Goal: Communication & Community: Answer question/provide support

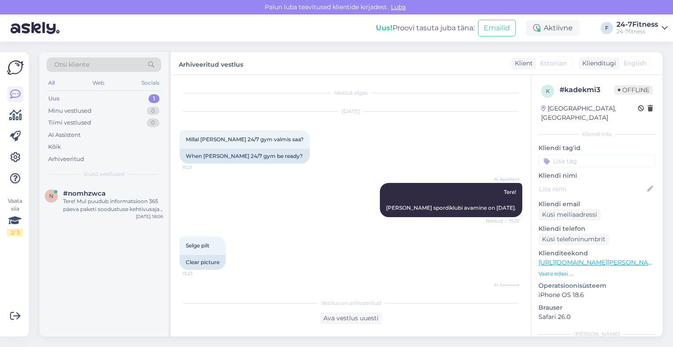
scroll to position [333, 0]
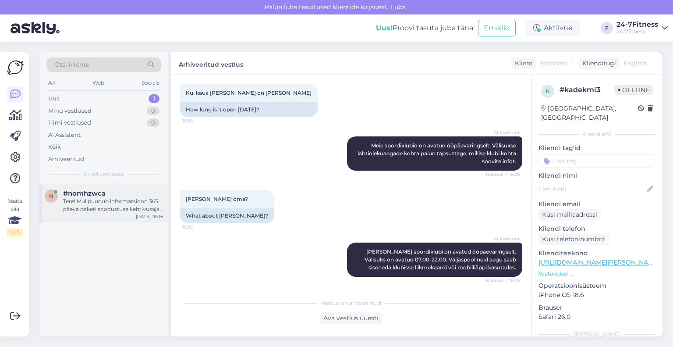
click at [68, 201] on div "Tere! Mul puudub informatsioon 365 päeva paketi soodustuse kehtivusaja kohta. E…" at bounding box center [113, 205] width 100 height 16
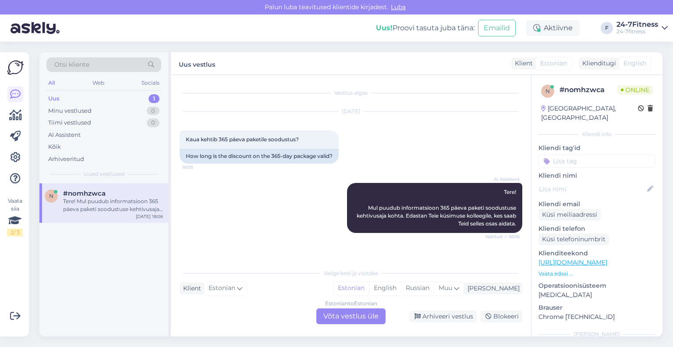
click at [328, 313] on div "Estonian to Estonian Võta vestlus üle" at bounding box center [350, 316] width 69 height 16
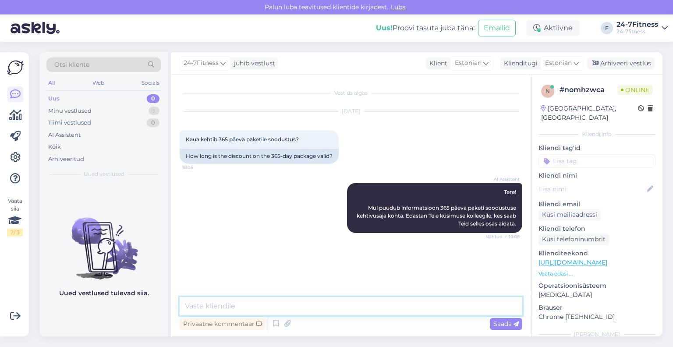
click at [288, 307] on textarea at bounding box center [351, 306] width 343 height 18
paste textarea "Soodushind kehtib kuni [DATE] südaööni."
type textarea "Soodushind kehtib kuni [DATE] südaööni."
click at [506, 322] on span "Saada" at bounding box center [505, 323] width 25 height 8
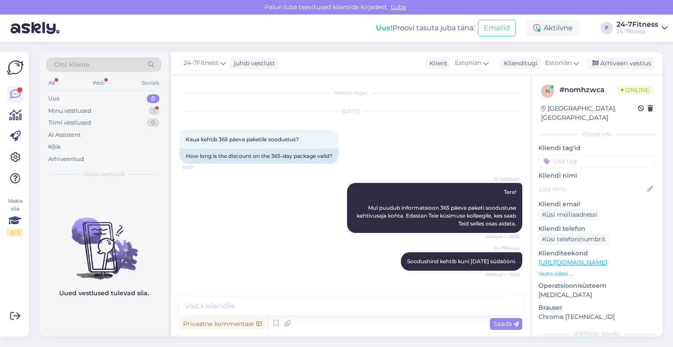
scroll to position [37, 0]
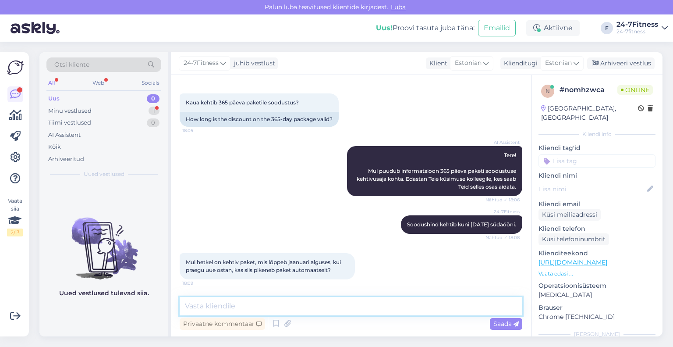
click at [401, 308] on textarea at bounding box center [351, 306] width 343 height 18
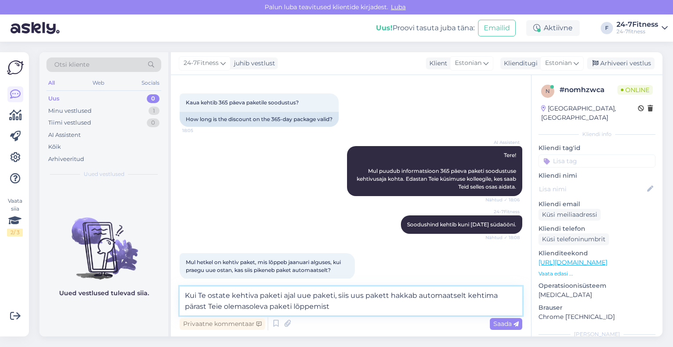
type textarea "Kui Te ostate kehtiva paketi ajal uue paketi, siis uus pakett hakkab automaatse…"
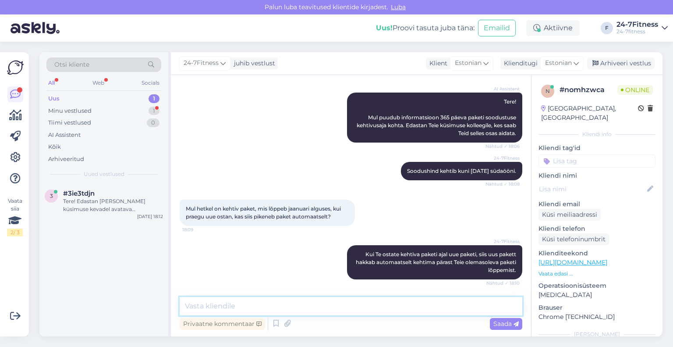
scroll to position [128, 0]
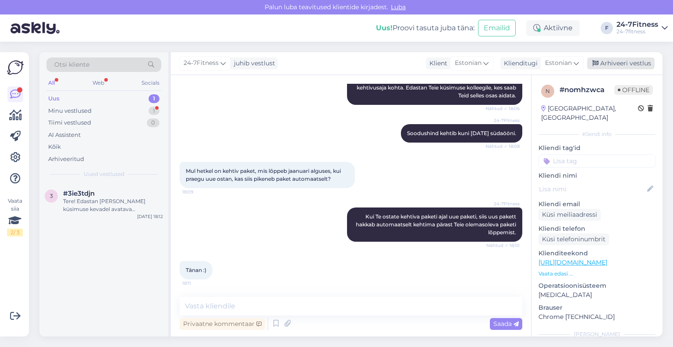
click at [621, 66] on div "Arhiveeri vestlus" at bounding box center [620, 63] width 67 height 12
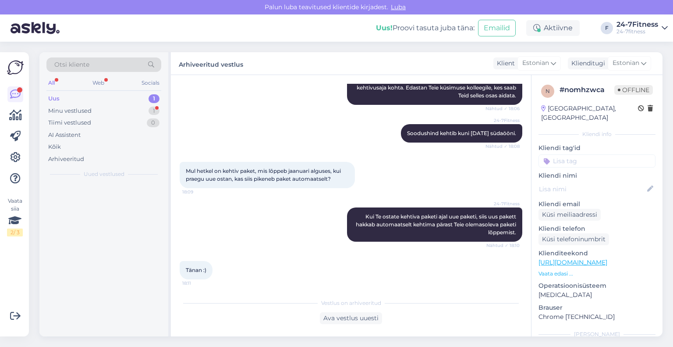
scroll to position [131, 0]
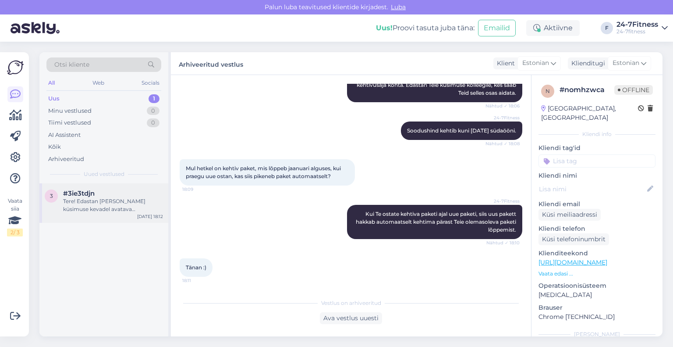
click at [117, 208] on div "Tere! Edastan [PERSON_NAME] küsimuse kevadel avatava [PERSON_NAME] klubi rühmat…" at bounding box center [113, 205] width 100 height 16
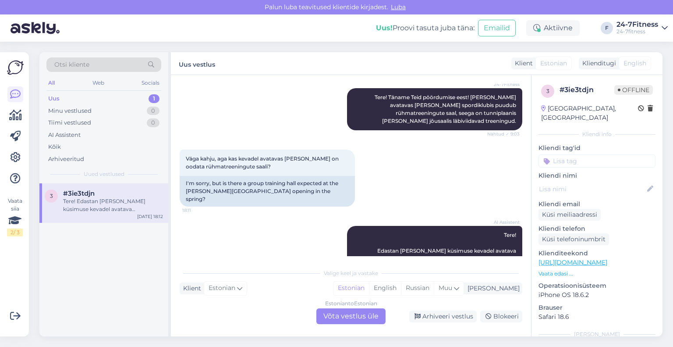
scroll to position [218, 0]
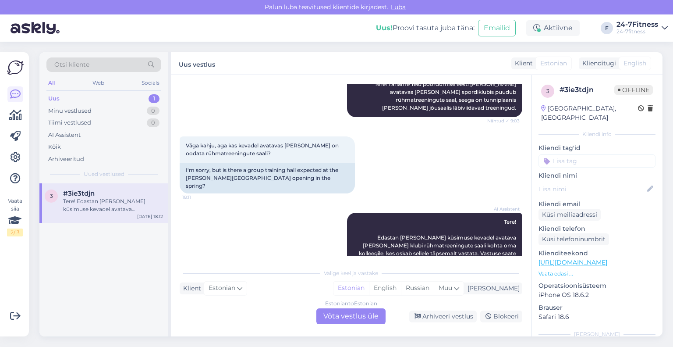
click at [341, 312] on div "Estonian to Estonian Võta vestlus üle" at bounding box center [350, 316] width 69 height 16
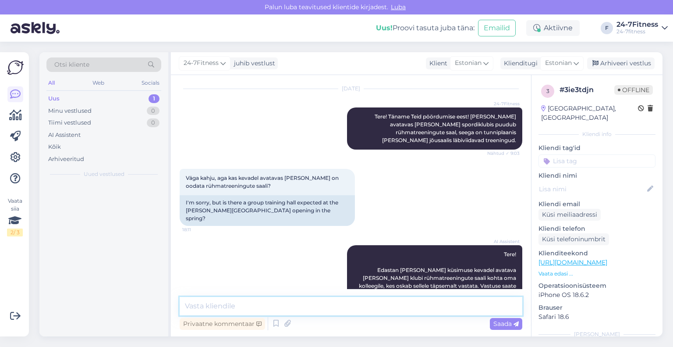
click at [348, 305] on textarea at bounding box center [351, 306] width 343 height 18
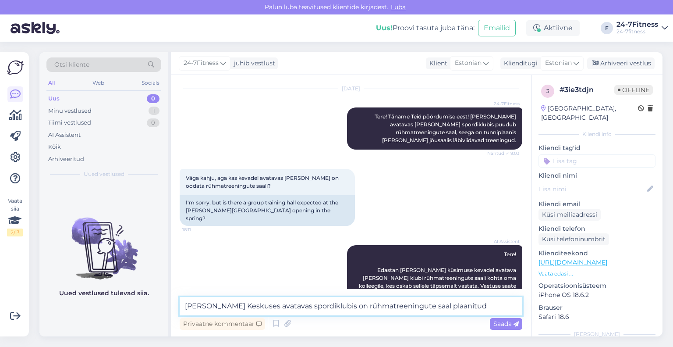
drag, startPoint x: 460, startPoint y: 309, endPoint x: 405, endPoint y: 313, distance: 55.0
click at [405, 313] on textarea "[PERSON_NAME] Keskuses avatavas spordiklubis on rühmatreeningute saal plaanitud" at bounding box center [351, 306] width 343 height 18
click at [321, 305] on textarea "[PERSON_NAME] Keskuses avatavas spordiklubis on rühmatreeningute saal" at bounding box center [351, 306] width 343 height 18
click at [314, 308] on textarea "[PERSON_NAME] Keskuses avatavas spordiklubis tuleb rühmatreeningute saal" at bounding box center [351, 306] width 343 height 18
drag, startPoint x: 267, startPoint y: 305, endPoint x: 233, endPoint y: 308, distance: 34.3
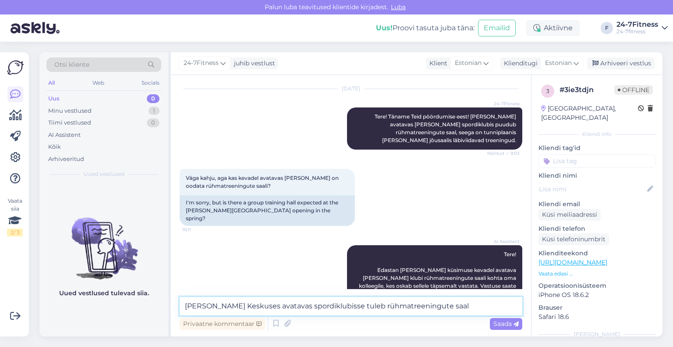
click at [233, 308] on textarea "[PERSON_NAME] Keskuses avatavas spordiklubisse tuleb rühmatreeningute saal" at bounding box center [351, 306] width 343 height 18
type textarea "[PERSON_NAME] Keskuse spordiklubisse tuleb rühmatreeningute saal"
click at [498, 321] on span "Saada" at bounding box center [505, 323] width 25 height 8
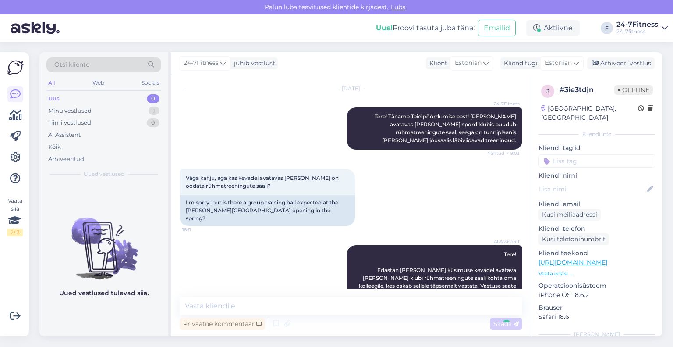
scroll to position [223, 0]
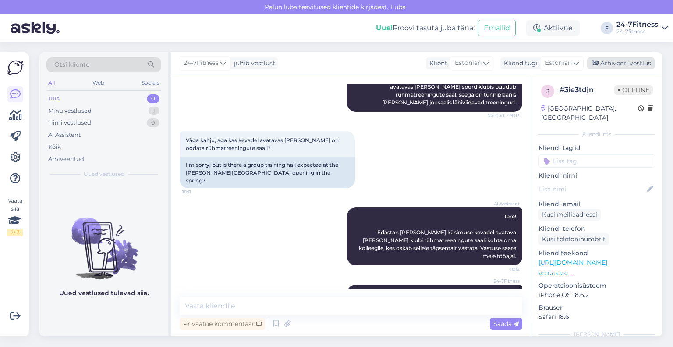
click at [633, 59] on div "Arhiveeri vestlus" at bounding box center [620, 63] width 67 height 12
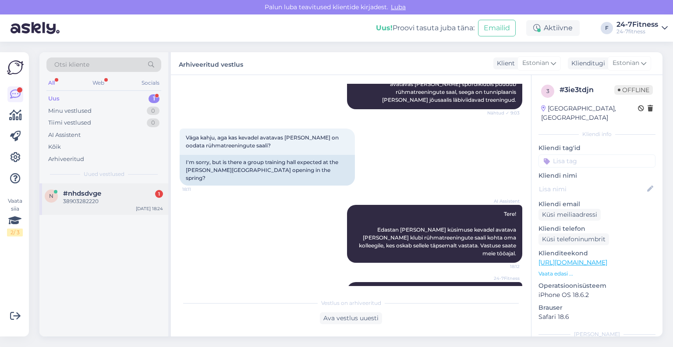
click at [84, 202] on div "38903282220" at bounding box center [113, 201] width 100 height 8
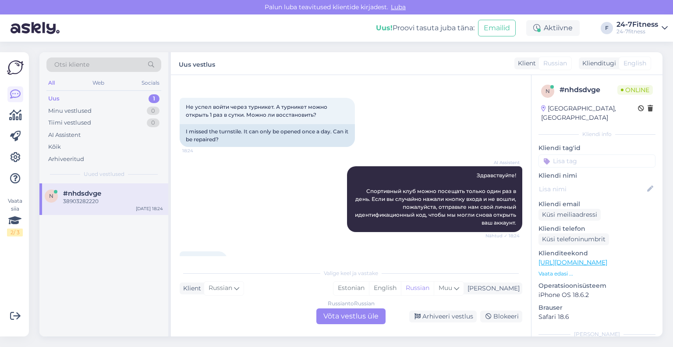
scroll to position [70, 0]
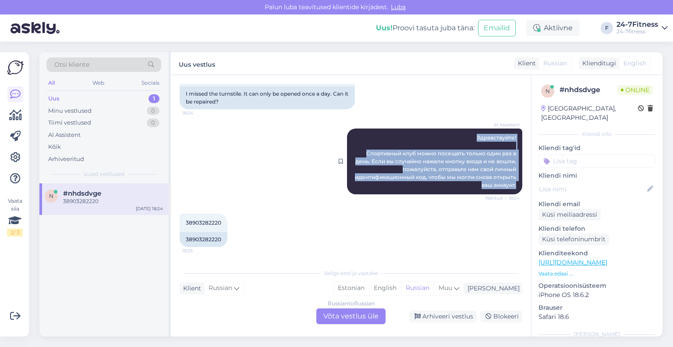
drag, startPoint x: 510, startPoint y: 183, endPoint x: 427, endPoint y: 133, distance: 96.7
click at [427, 133] on div "AI Assistent Здравствуйте! Спортивный клуб можно посещать только один раз в ден…" at bounding box center [434, 161] width 175 height 66
copy span "Здравствуйте! Спортивный клуб можно посещать только один раз в день. Если вы сл…"
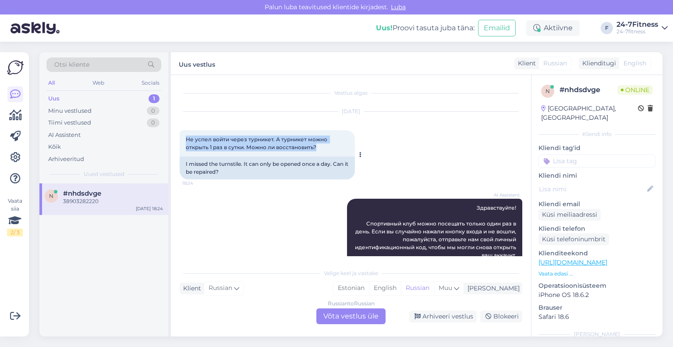
drag, startPoint x: 320, startPoint y: 146, endPoint x: 179, endPoint y: 137, distance: 141.4
click at [180, 137] on div "Не успел войти через турникет. А турникет можно открыть 1 раз в сутки. Можно ли…" at bounding box center [267, 143] width 175 height 26
copy span "Не успел войти через турникет. А турникет можно открыть 1 раз в сутки. Можно ли…"
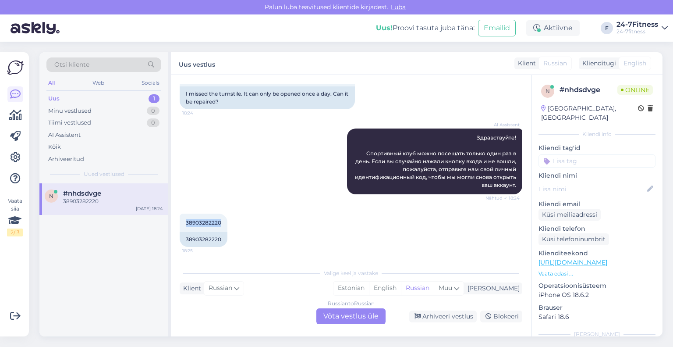
drag, startPoint x: 222, startPoint y: 222, endPoint x: 176, endPoint y: 226, distance: 46.1
click at [176, 226] on div "Vestlus algas [DATE] Не успел войти через турникет. А турникет можно открыть 1 …" at bounding box center [351, 205] width 360 height 261
copy span "38903282220"
click at [379, 320] on div "Russian to Russian Võta vestlus üle" at bounding box center [350, 316] width 69 height 16
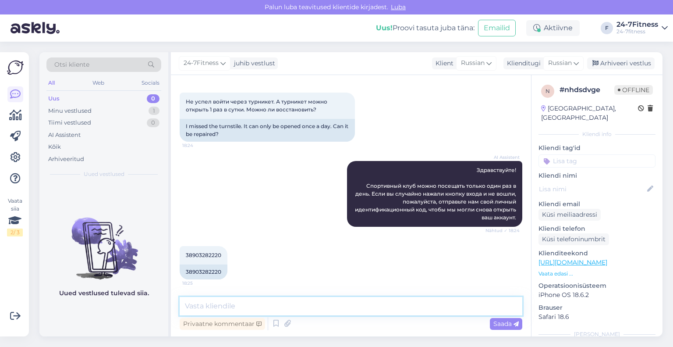
click at [309, 305] on textarea at bounding box center [351, 306] width 343 height 18
paste textarea "Tere! Täname! Taastasime Teile tänaseks sissepääsuõigused. Kui Teil tekib meie …"
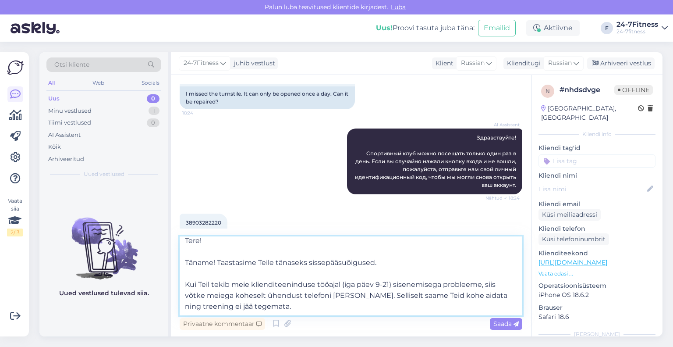
scroll to position [0, 0]
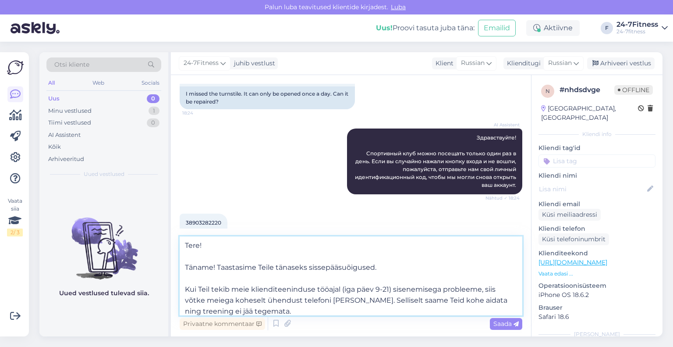
drag, startPoint x: 282, startPoint y: 303, endPoint x: 182, endPoint y: 239, distance: 118.4
click at [182, 239] on textarea "Tere! Täname! Taastasime Teile tänaseks sissepääsuõigused. Kui Teil tekib meie …" at bounding box center [351, 275] width 343 height 79
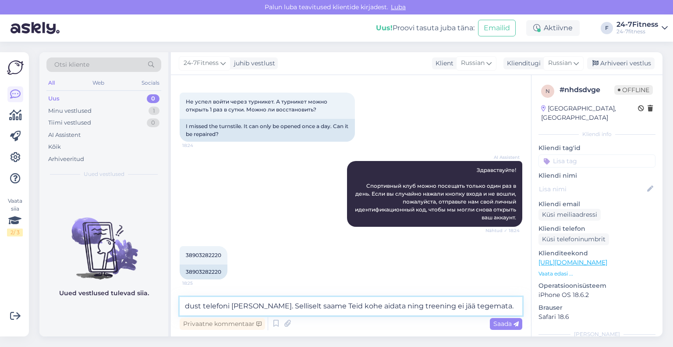
scroll to position [38, 0]
drag, startPoint x: 337, startPoint y: 306, endPoint x: 180, endPoint y: 311, distance: 157.4
click at [151, 305] on div "Otsi kliente All Web Socials Uus 0 Minu vestlused 1 Tiimi vestlused 0 AI Assist…" at bounding box center [350, 194] width 623 height 284
type textarea "aidata ning treening ei jää tegemata."
drag, startPoint x: 356, startPoint y: 307, endPoint x: 107, endPoint y: 308, distance: 248.9
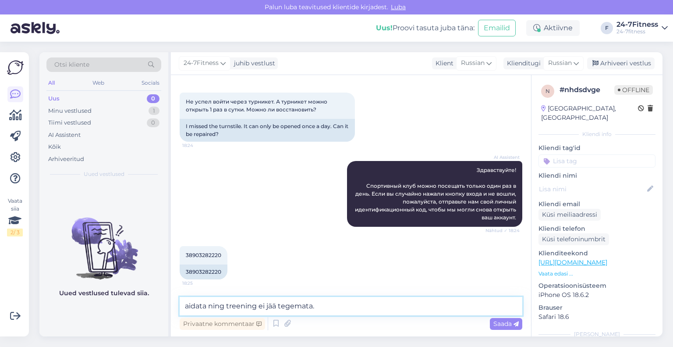
click at [107, 308] on div "Otsi kliente All Web Socials Uus 0 Minu vestlused 1 Tiimi vestlused 0 AI Assist…" at bounding box center [350, 194] width 623 height 284
click at [533, 65] on div "Klienditugi" at bounding box center [522, 63] width 37 height 9
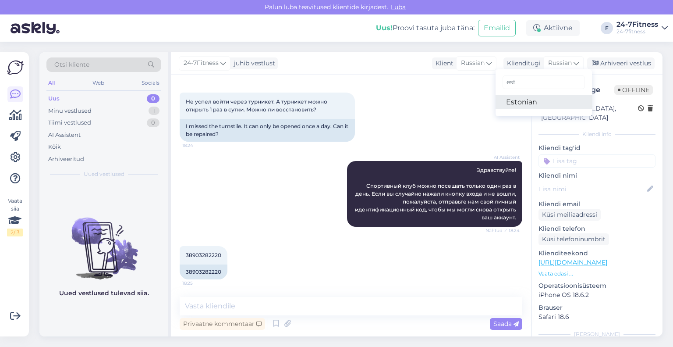
type input "est"
click at [511, 100] on link "Estonian" at bounding box center [544, 102] width 96 height 14
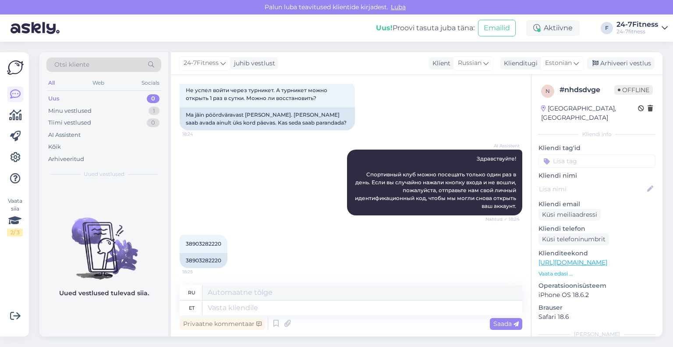
click at [285, 306] on textarea at bounding box center [362, 307] width 320 height 15
type textarea "Tere! Täname! Taastasime Teile tänaseks sissepääsuõigused. Kui Teil tekib meie …"
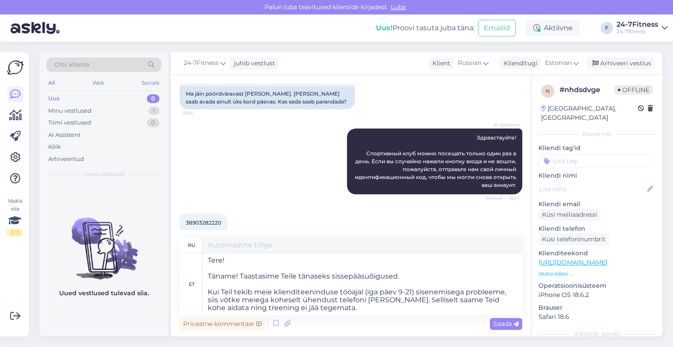
type textarea "Здравствуйте! Спасибо! Мы восстановили ваши права доступа на сегодня. Если у ва…"
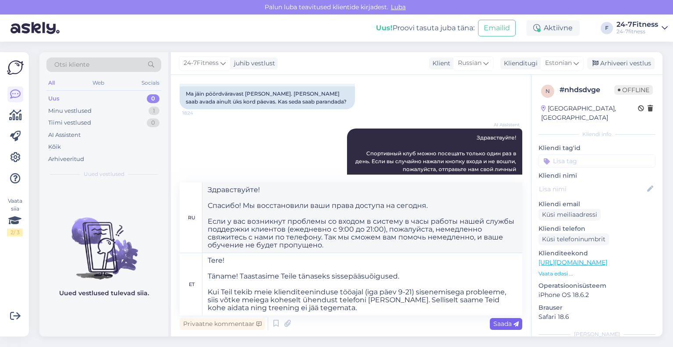
type textarea "Tere! Täname! Taastasime Teile tänaseks sissepääsuõigused. Kui Teil tekib meie …"
click at [498, 322] on span "Saada" at bounding box center [505, 323] width 25 height 8
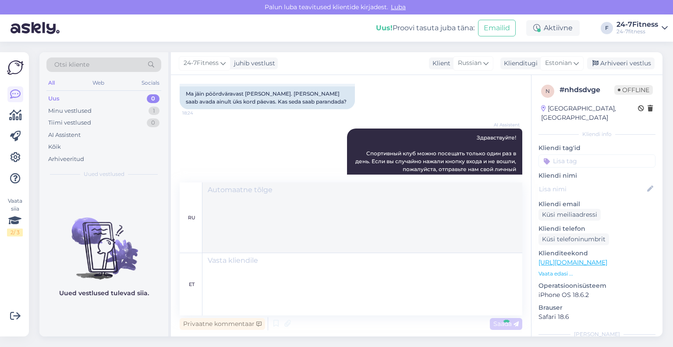
scroll to position [236, 0]
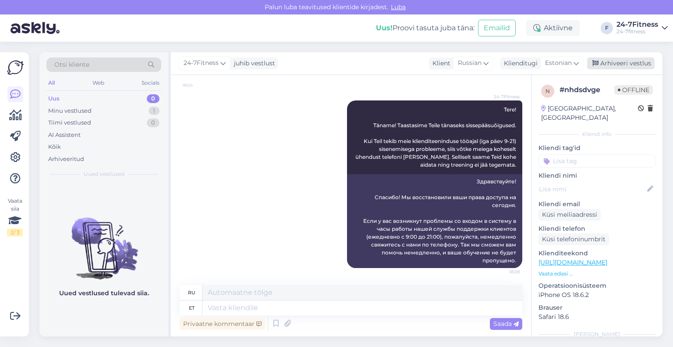
click at [623, 63] on div "Arhiveeri vestlus" at bounding box center [620, 63] width 67 height 12
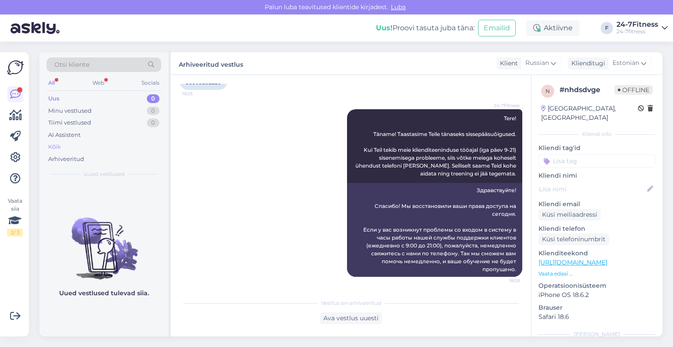
click at [67, 145] on div "Kõik" at bounding box center [103, 147] width 115 height 12
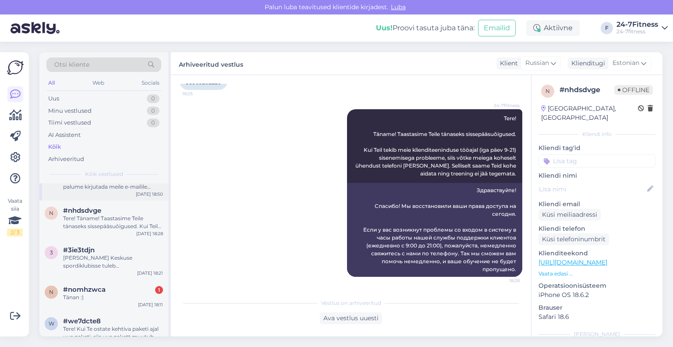
scroll to position [44, 0]
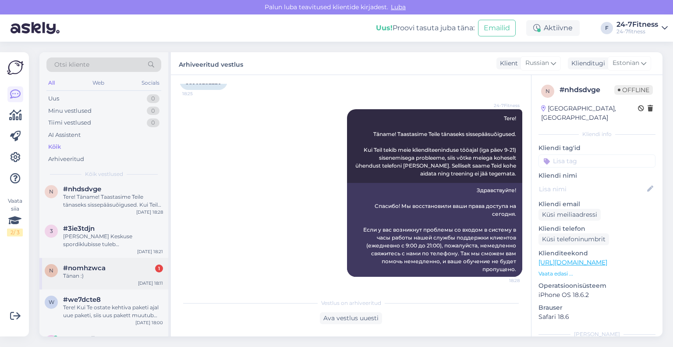
click at [88, 285] on div "n #nomhzwca 1 Tänan :) [DATE] 18:11" at bounding box center [103, 274] width 129 height 32
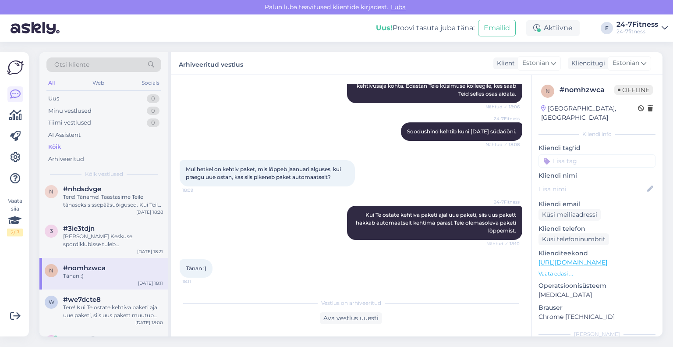
scroll to position [131, 0]
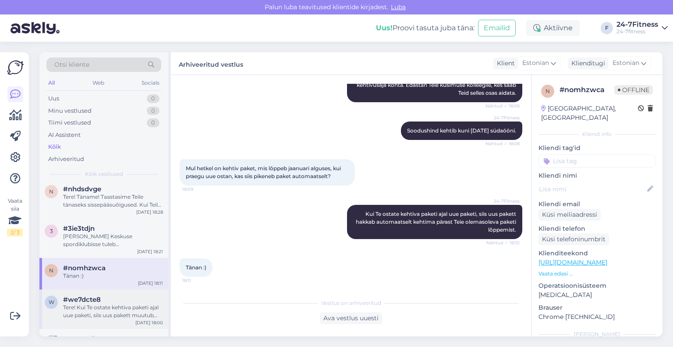
click at [97, 311] on div "Tere! Kui Te ostate kehtiva paketi ajal uue paketi, siis uus pakett muutub auto…" at bounding box center [113, 311] width 100 height 16
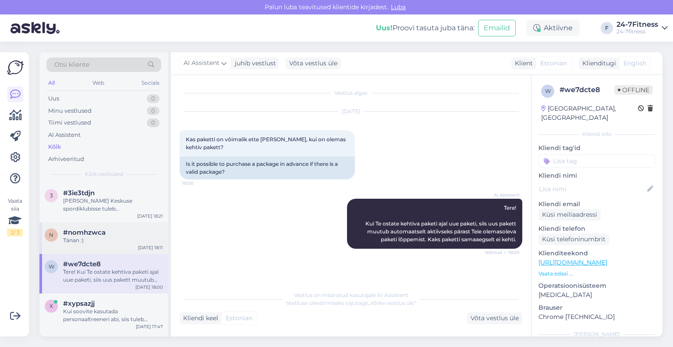
scroll to position [131, 0]
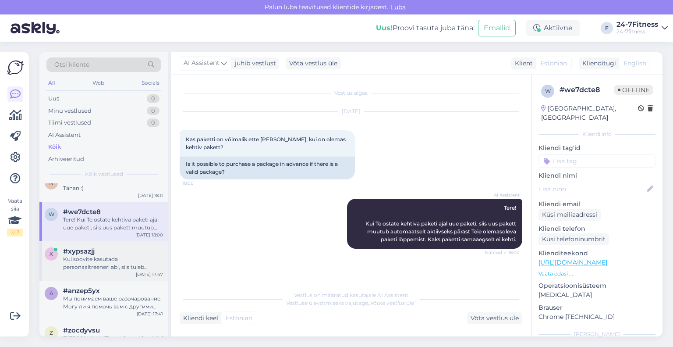
click at [99, 262] on div "Kui soovite kasutada personaaltreeneri abi, siis tuleb kontakteeruda meie nimek…" at bounding box center [113, 263] width 100 height 16
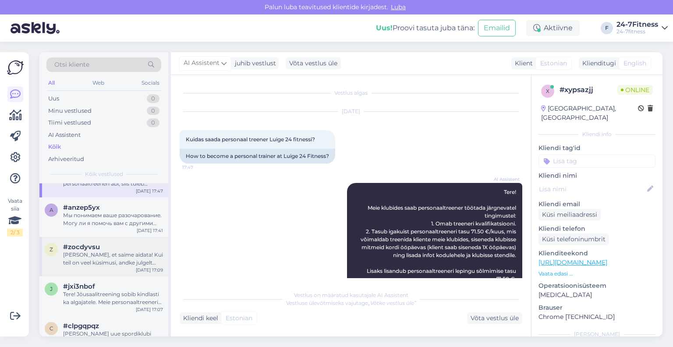
scroll to position [219, 0]
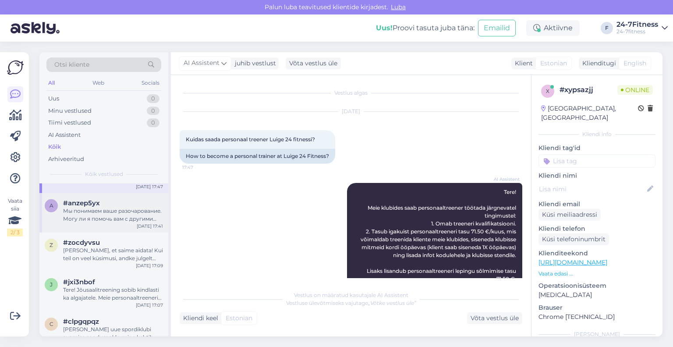
click at [94, 216] on div "Мы понимаем ваше разочарование. Могу ли я помочь вам с другими вопросами, касаю…" at bounding box center [113, 215] width 100 height 16
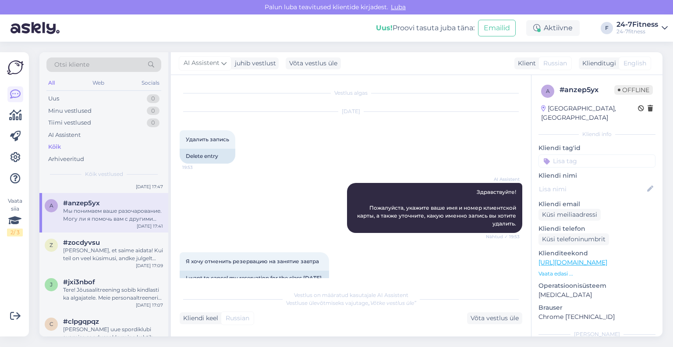
scroll to position [380, 0]
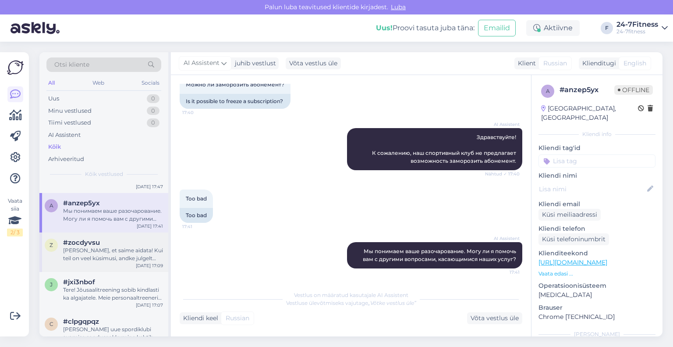
click at [93, 250] on div "[PERSON_NAME], et saime aidata! Kui teil on veel küsimusi, andke julgelt teada." at bounding box center [113, 254] width 100 height 16
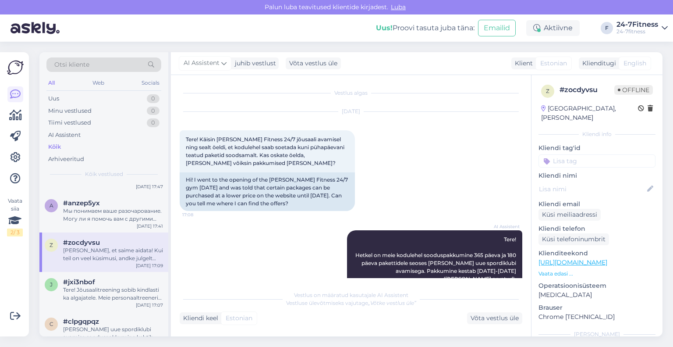
scroll to position [263, 0]
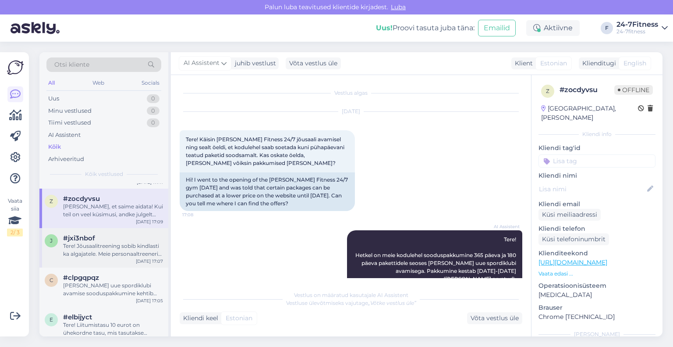
click at [98, 255] on div "Tere! Jõusaalitreening sobib kindlasti ka algajatele. Meie personaaltreenerid o…" at bounding box center [113, 250] width 100 height 16
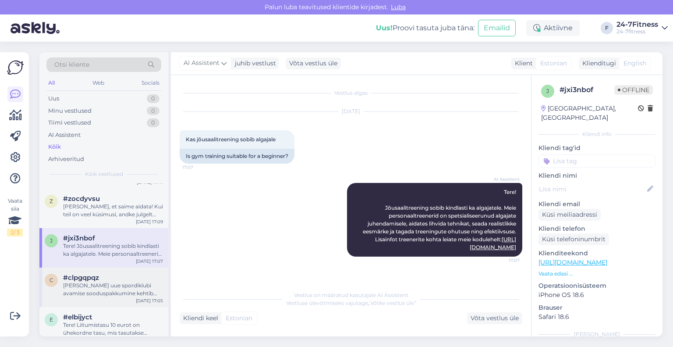
click at [101, 294] on div "[PERSON_NAME] uue spordiklubi avamise sooduspakkumine kehtib ainult 365 päeva j…" at bounding box center [113, 289] width 100 height 16
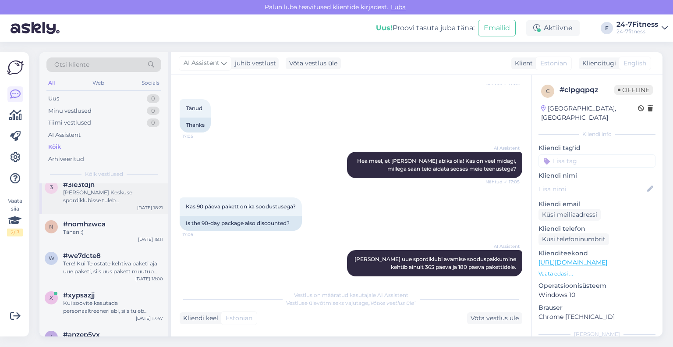
scroll to position [0, 0]
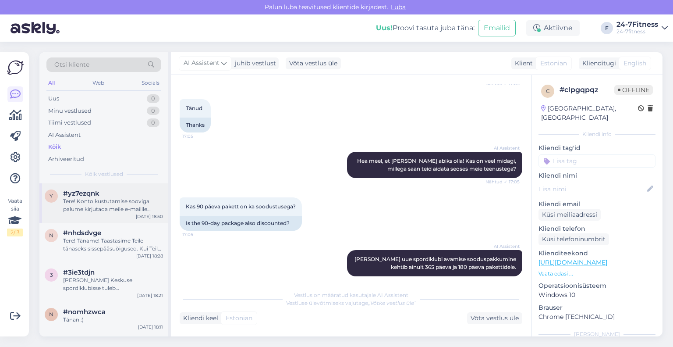
click at [106, 213] on div "y #yz7ezqnk Tere! Konto kustutamise sooviga palume kirjutada meile e-mailile [E…" at bounding box center [103, 202] width 129 height 39
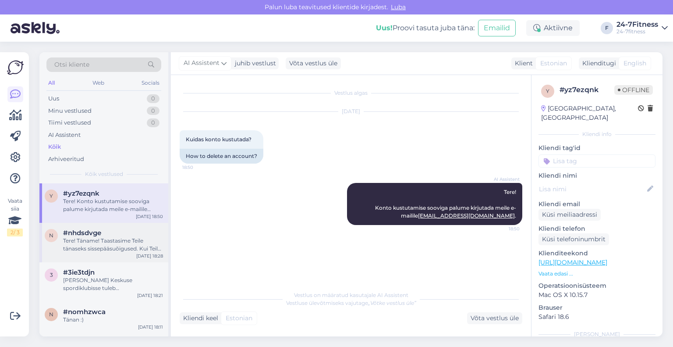
click at [89, 242] on div "Tere! Täname! Taastasime Teile tänaseks sissepääsuõigused. Kui Teil tekib meie …" at bounding box center [113, 245] width 100 height 16
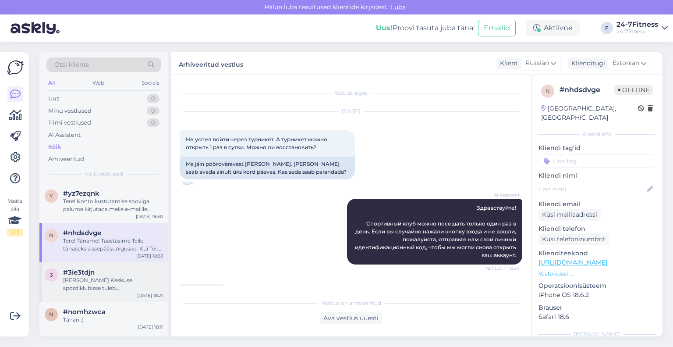
click at [95, 270] on span "#3ie3tdjn" at bounding box center [79, 272] width 32 height 8
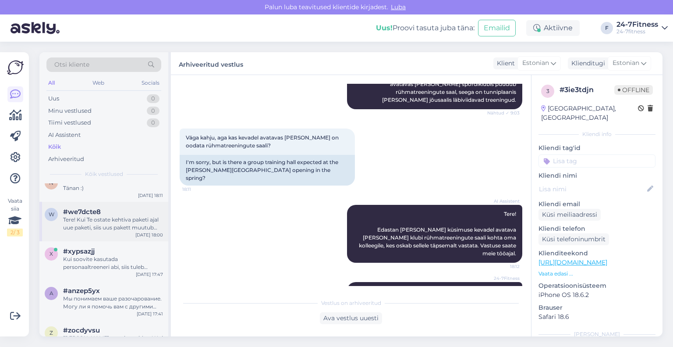
click at [107, 228] on div "Tere! Kui Te ostate kehtiva paketi ajal uue paketi, siis uus pakett muutub auto…" at bounding box center [113, 224] width 100 height 16
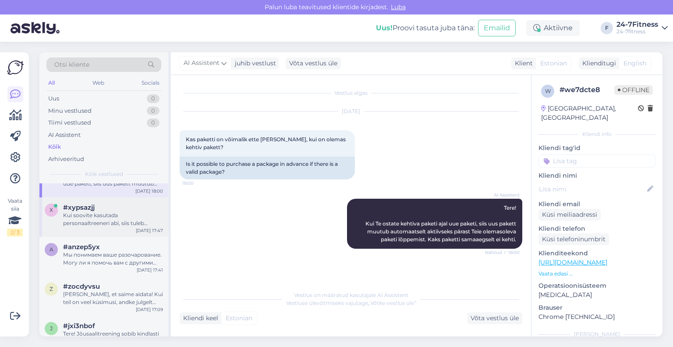
click at [87, 228] on div "x #xypsazjj Kui soovite kasutada personaaltreeneri abi, siis tuleb kontakteerud…" at bounding box center [103, 216] width 129 height 39
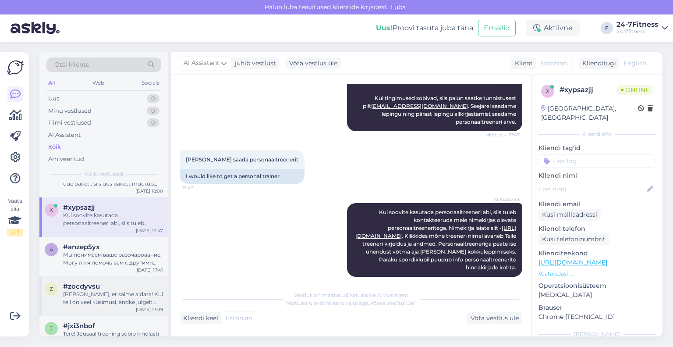
click at [103, 287] on div "#zocdyvsu" at bounding box center [113, 286] width 100 height 8
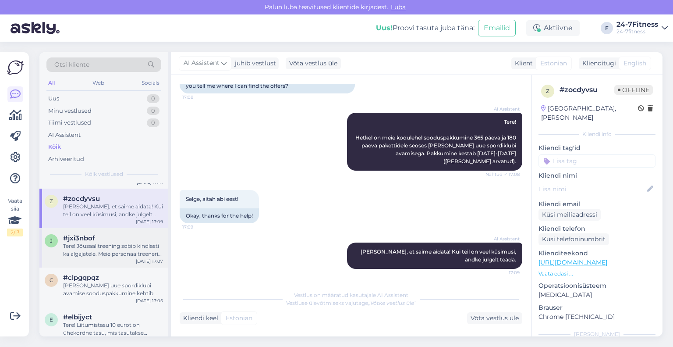
click at [93, 247] on div "Tere! Jõusaalitreening sobib kindlasti ka algajatele. Meie personaaltreenerid o…" at bounding box center [113, 250] width 100 height 16
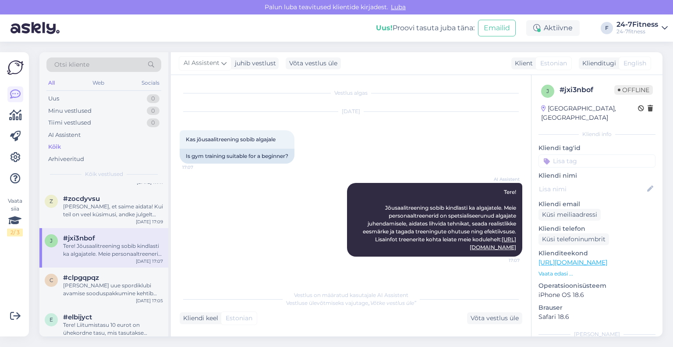
scroll to position [307, 0]
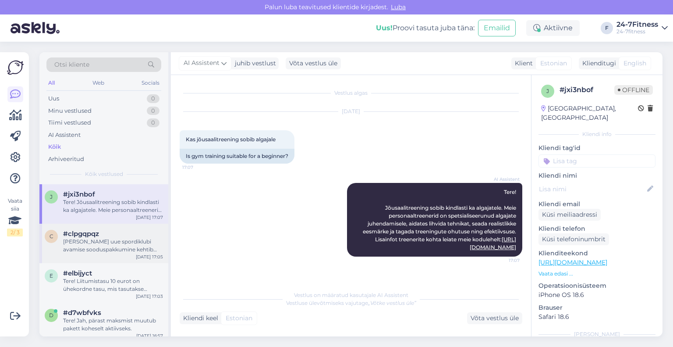
click at [105, 235] on div "#clpgqpqz" at bounding box center [113, 234] width 100 height 8
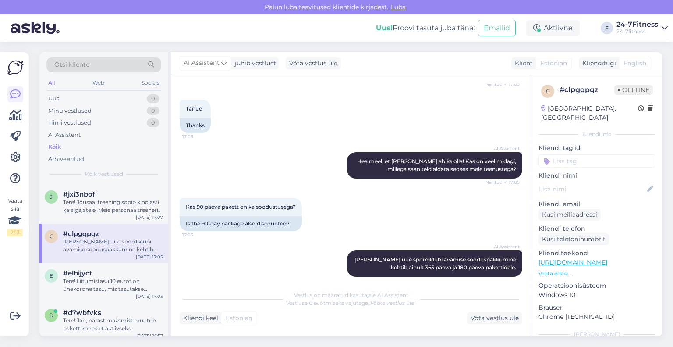
scroll to position [351, 0]
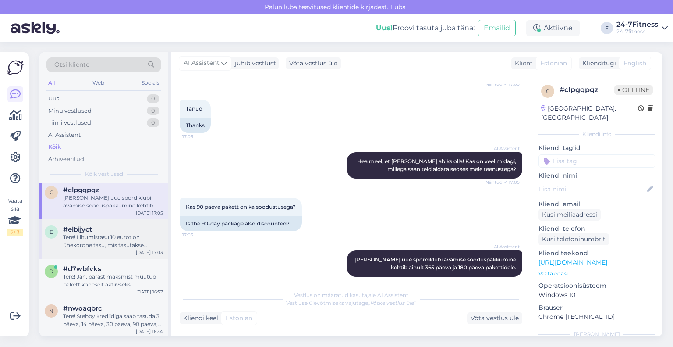
click at [99, 241] on div "Tere! Liitumistasu 10 eurot on ühekordne tasu, mis tasutakse spordiklubiga esma…" at bounding box center [113, 241] width 100 height 16
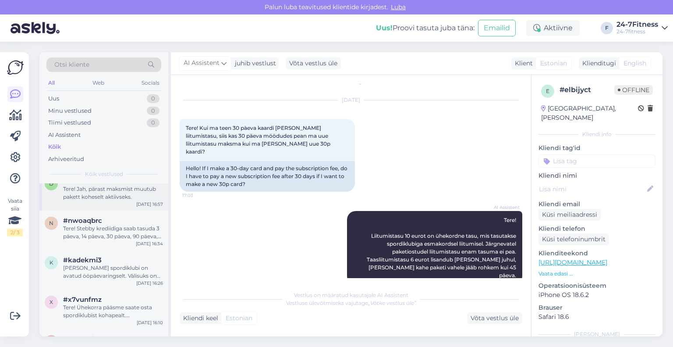
scroll to position [394, 0]
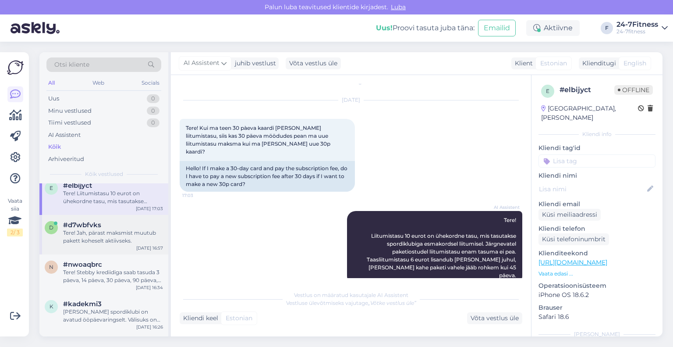
click at [88, 233] on div "Tere! Jah, pärast maksmist muutub pakett koheselt aktiivseks." at bounding box center [113, 237] width 100 height 16
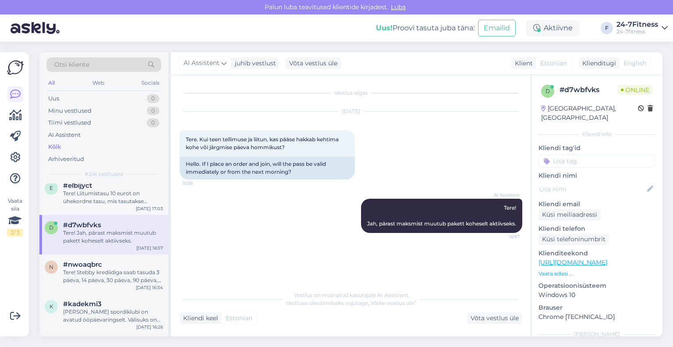
scroll to position [438, 0]
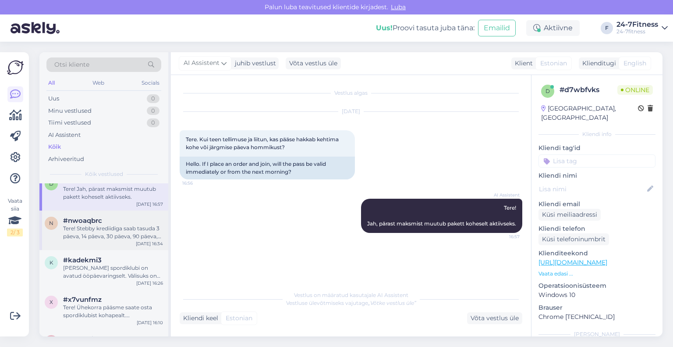
click at [93, 233] on div "Tere! Stebby krediidiga saab tasuda 3 päeva, 14 päeva, 30 päeva, 90 päeva, 180 …" at bounding box center [113, 232] width 100 height 16
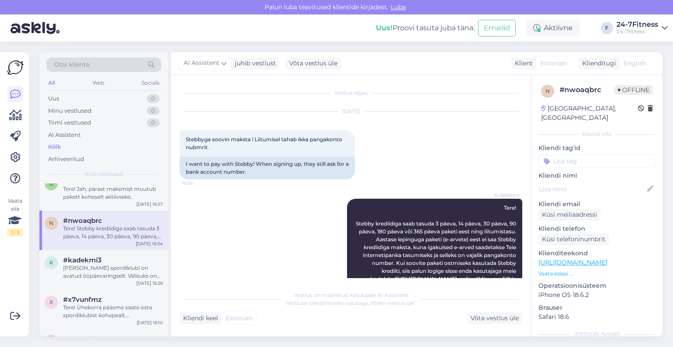
scroll to position [35, 0]
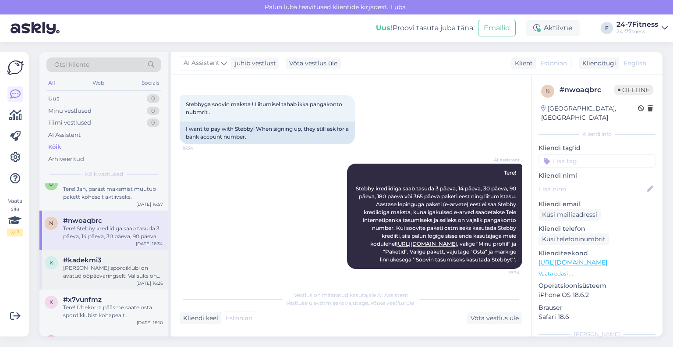
click at [81, 269] on div "[PERSON_NAME] spordiklubi on avatud ööpäevaringselt. Välisuks on avatud 07.00-2…" at bounding box center [113, 272] width 100 height 16
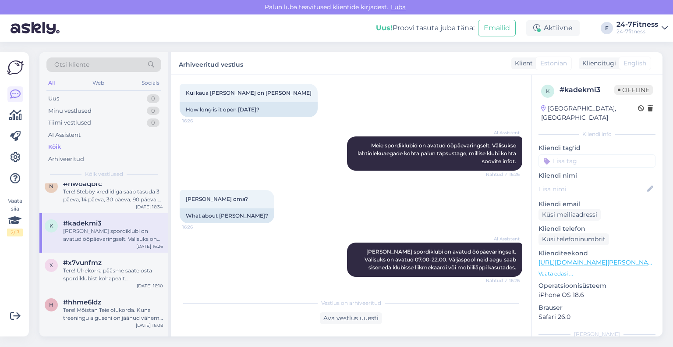
scroll to position [526, 0]
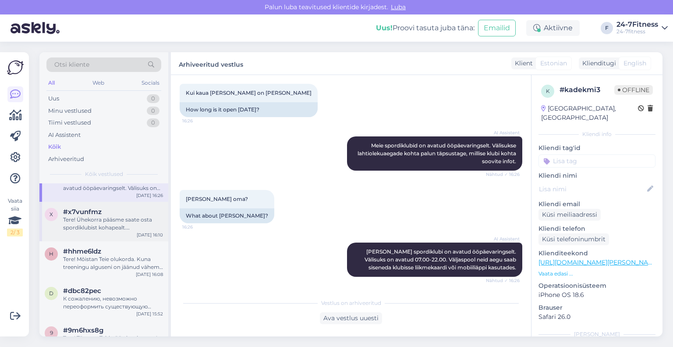
click at [89, 220] on div "Tere! Ühekorra pääsme saate osta spordiklubist kohapealt. Makseterminal on vära…" at bounding box center [113, 224] width 100 height 16
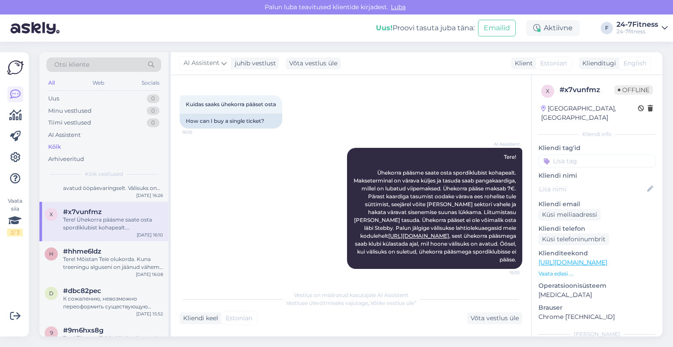
scroll to position [570, 0]
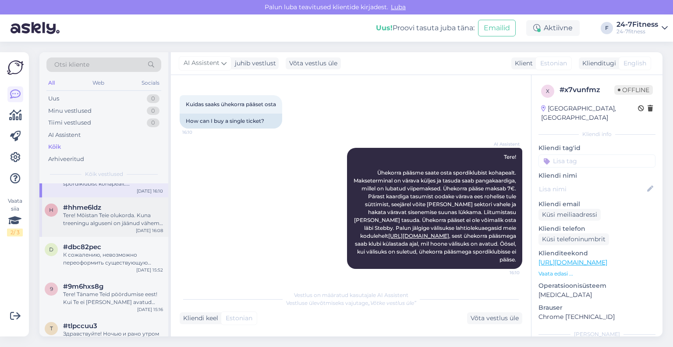
click at [103, 220] on div "Tere! Mõistan Teie olukorda. Kuna treeningu alguseni on jäänud vähem kui tund, …" at bounding box center [113, 219] width 100 height 16
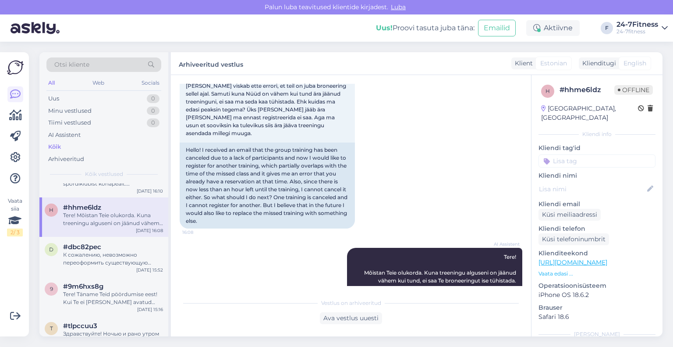
scroll to position [130, 0]
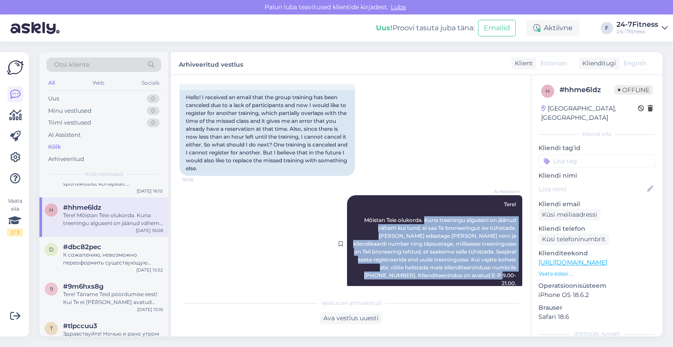
drag, startPoint x: 415, startPoint y: 211, endPoint x: 515, endPoint y: 268, distance: 115.0
click at [515, 268] on div "AI Assistent Tere! Mõistan Teie olukorda. Kuna treeningu alguseni on jäänud väh…" at bounding box center [434, 243] width 175 height 97
copy span "Kuna treeningu alguseni on jäänud vähem kui tund, ei saa Te broneeringut ise tü…"
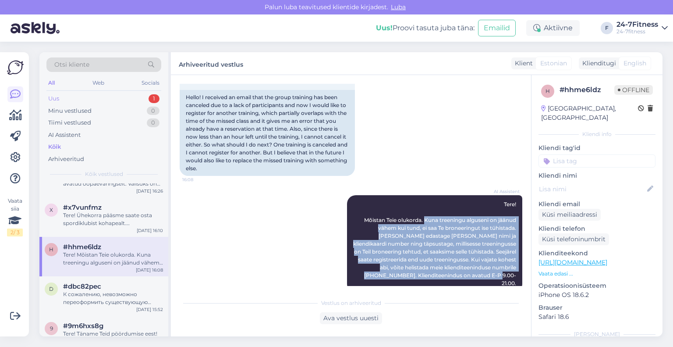
click at [91, 99] on div "Uus 1" at bounding box center [103, 98] width 115 height 12
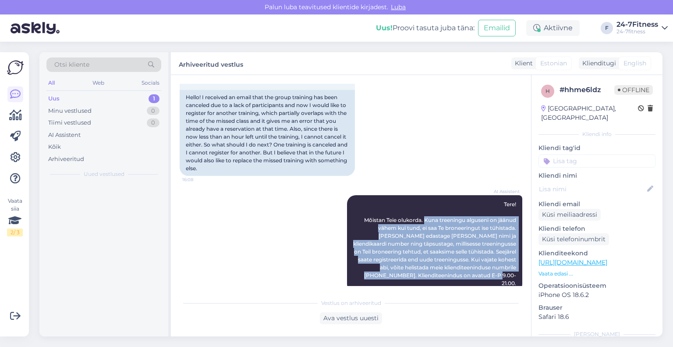
scroll to position [0, 0]
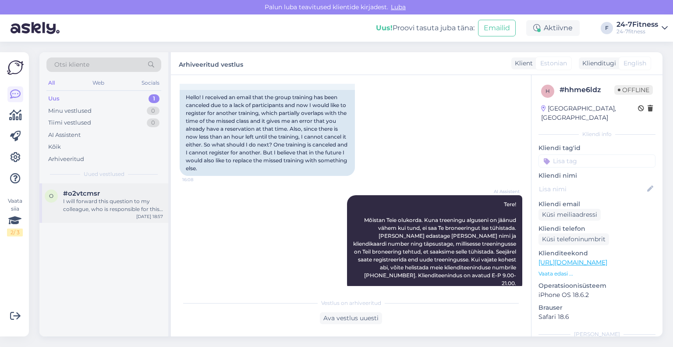
click at [79, 207] on div "I will forward this question to my colleague, who is responsible for this. The …" at bounding box center [113, 205] width 100 height 16
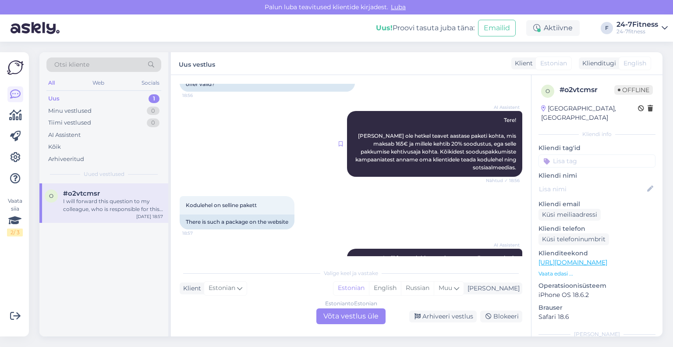
scroll to position [146, 0]
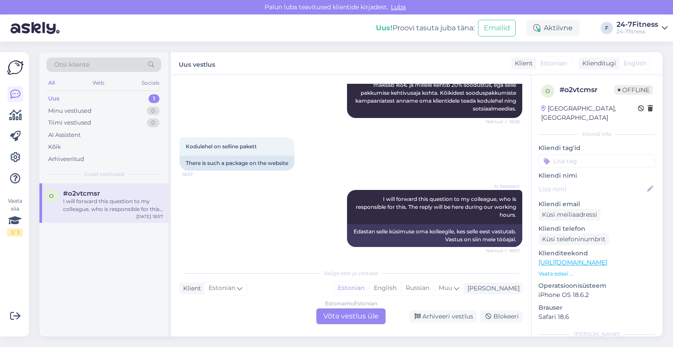
click at [346, 317] on div "Estonian to Estonian Võta vestlus üle" at bounding box center [350, 316] width 69 height 16
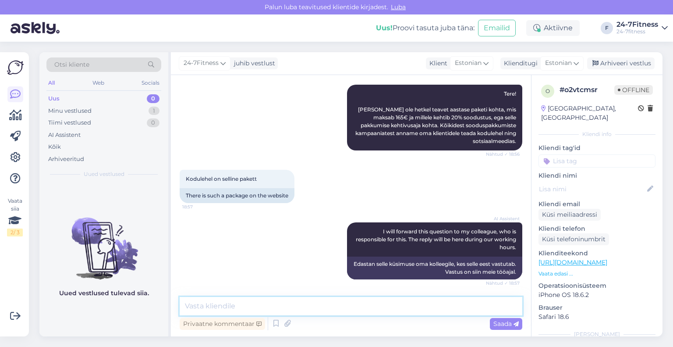
click at [258, 300] on textarea at bounding box center [351, 306] width 343 height 18
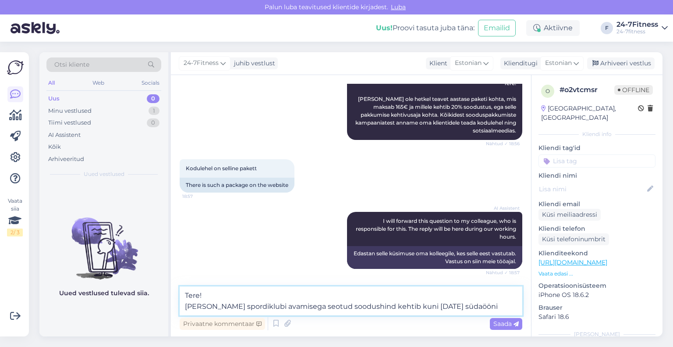
type textarea "Tere! [PERSON_NAME] spordiklubi avamisega seotud soodushind kehtib kuni [DATE] …"
click at [466, 302] on textarea "Tere! [PERSON_NAME] spordiklubi avamisega seotud soodushind kehtib kuni [DATE] …" at bounding box center [351, 300] width 343 height 29
click at [507, 324] on span "Saada" at bounding box center [505, 323] width 25 height 8
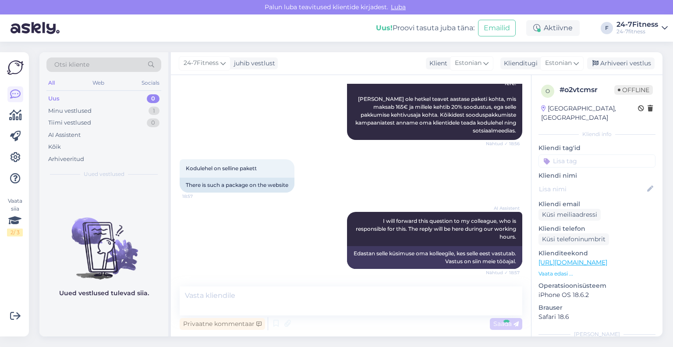
scroll to position [167, 0]
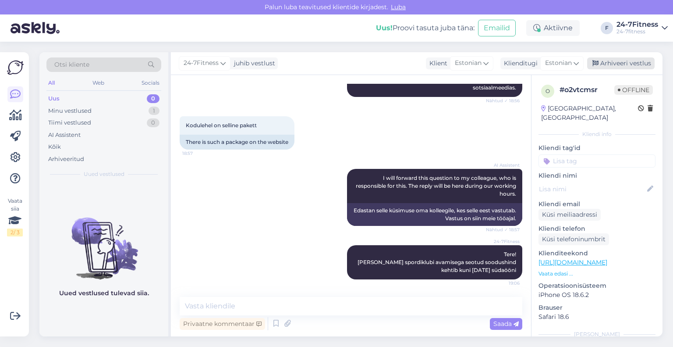
click at [605, 66] on div "Arhiveeri vestlus" at bounding box center [620, 63] width 67 height 12
